Goal: Task Accomplishment & Management: Use online tool/utility

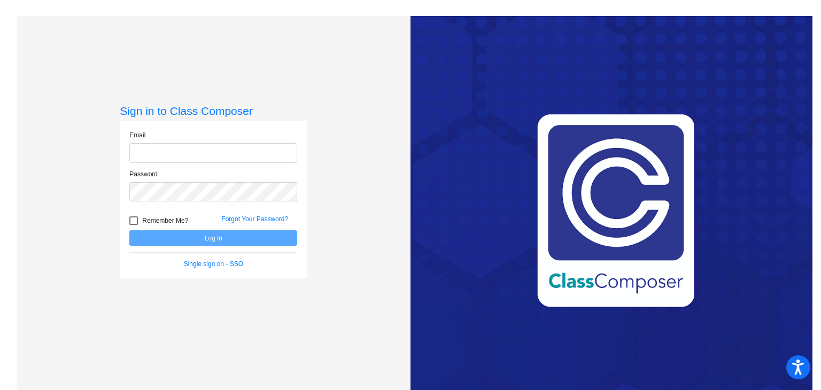
click at [281, 154] on input "email" at bounding box center [213, 153] width 168 height 20
type input "[EMAIL_ADDRESS][DOMAIN_NAME]"
click at [218, 267] on link "Single sign on - SSO" at bounding box center [213, 263] width 59 height 7
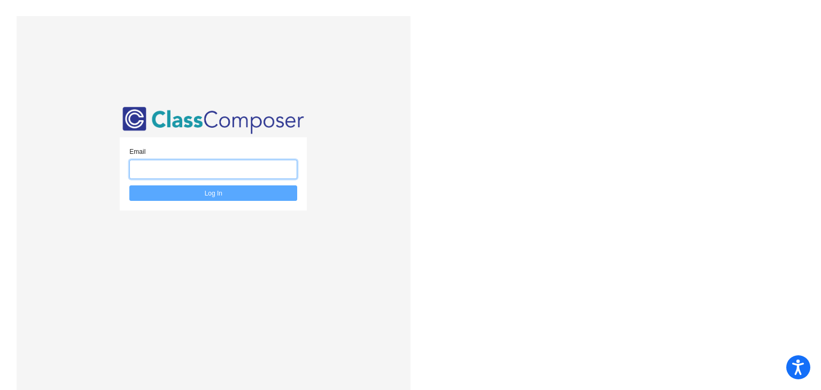
click at [252, 168] on input "email" at bounding box center [213, 170] width 168 height 20
type input "[EMAIL_ADDRESS][DOMAIN_NAME]"
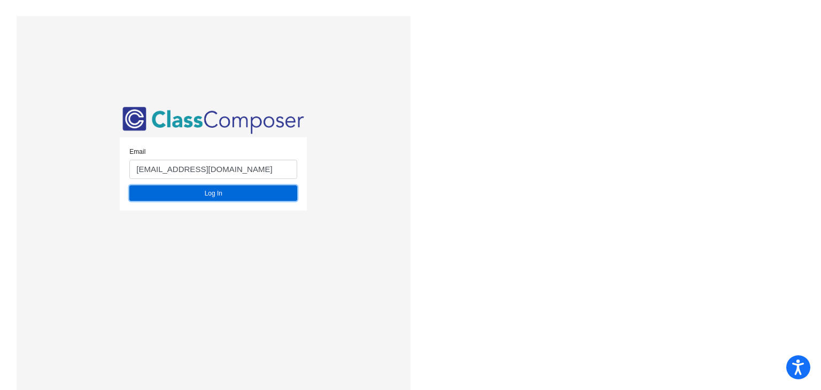
click at [252, 192] on button "Log In" at bounding box center [213, 192] width 168 height 15
